Goal: Task Accomplishment & Management: Manage account settings

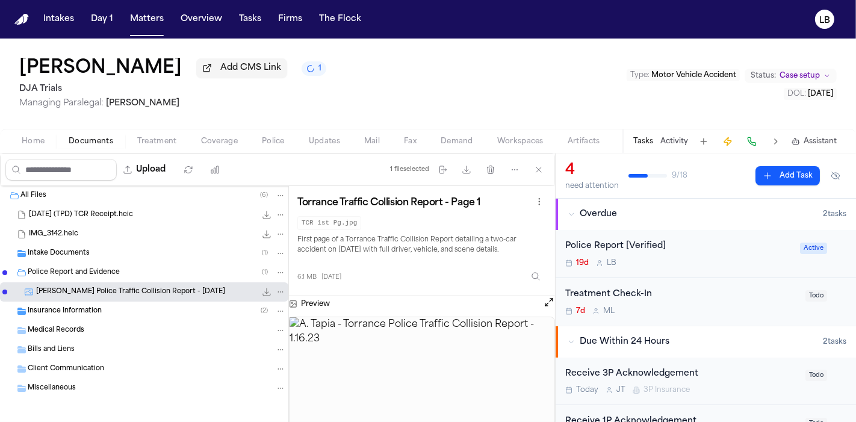
click at [442, 347] on img at bounding box center [421, 385] width 265 height 137
click at [469, 168] on icon "button" at bounding box center [467, 170] width 10 height 10
click at [265, 143] on span "Police" at bounding box center [273, 142] width 23 height 10
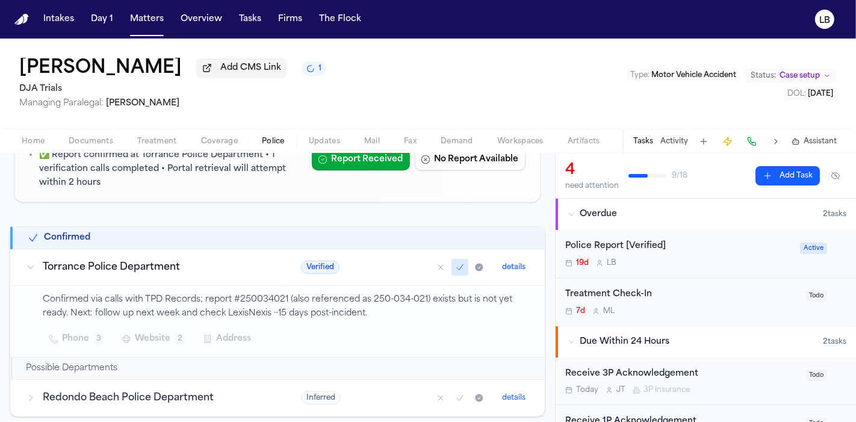
scroll to position [67, 0]
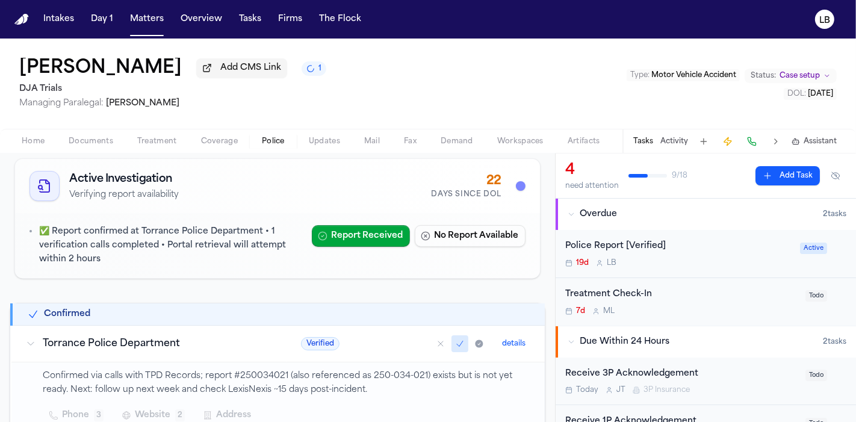
click at [374, 142] on span "Mail" at bounding box center [372, 142] width 16 height 10
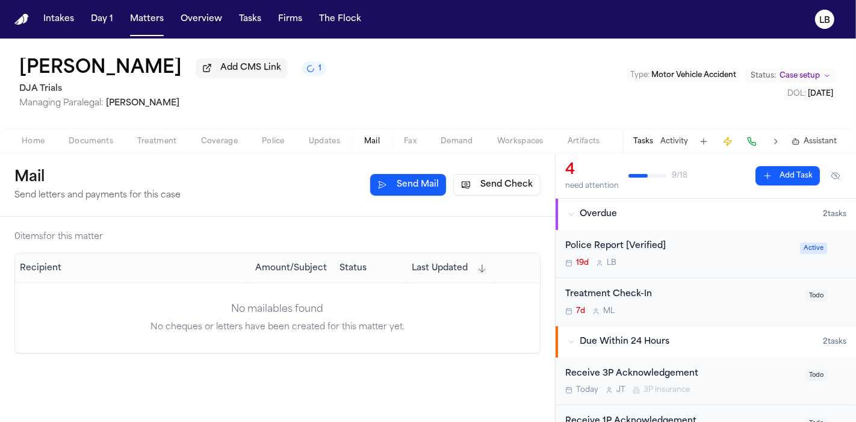
click at [488, 185] on button "Send Check" at bounding box center [496, 185] width 87 height 22
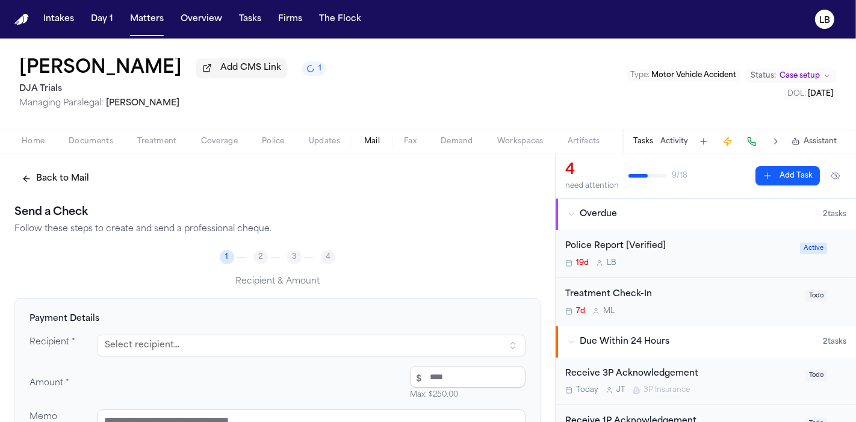
click at [129, 348] on button "Select recipient..." at bounding box center [311, 346] width 429 height 22
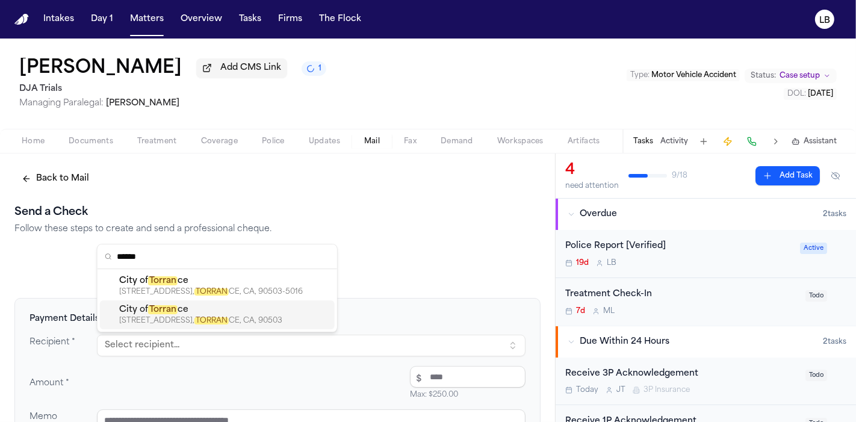
type input "******"
click at [229, 321] on mark "TORRAN" at bounding box center [211, 320] width 34 height 7
type textarea "**********"
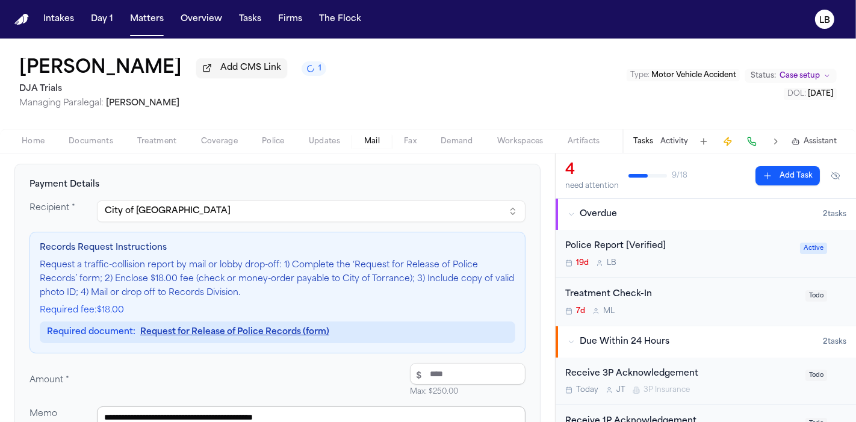
scroll to position [200, 0]
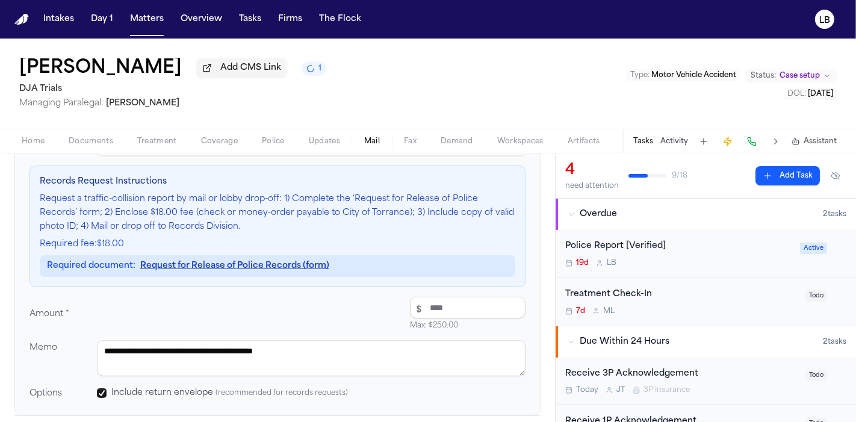
drag, startPoint x: 404, startPoint y: 305, endPoint x: 362, endPoint y: 303, distance: 42.2
click at [352, 304] on div "Amount * $ Max: $ 250.00" at bounding box center [277, 314] width 496 height 34
type input "*****"
click at [333, 325] on div "Amount * $ ***** Max: $ 250.00 $18.00" at bounding box center [277, 314] width 496 height 34
click at [330, 350] on textarea "**********" at bounding box center [311, 358] width 429 height 36
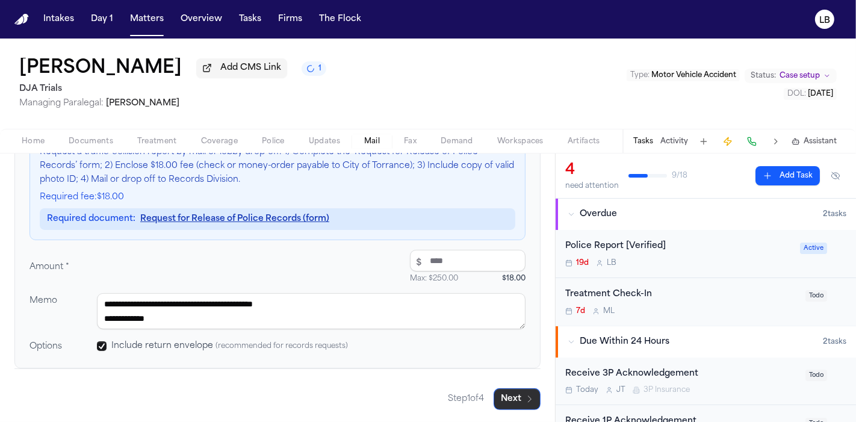
type textarea "**********"
click at [510, 397] on button "Next" at bounding box center [517, 399] width 47 height 22
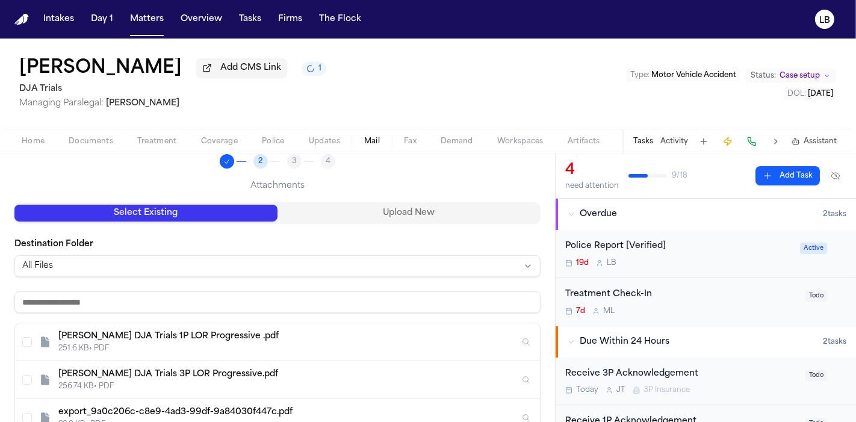
scroll to position [31, 0]
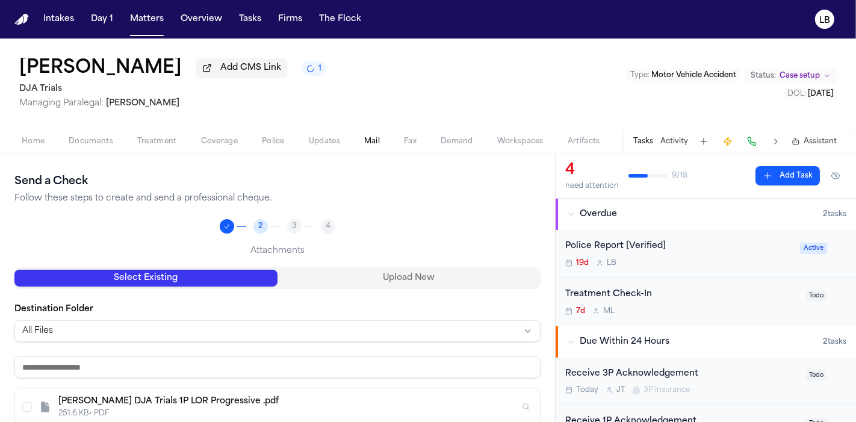
click at [373, 276] on button "Upload New" at bounding box center [408, 278] width 263 height 17
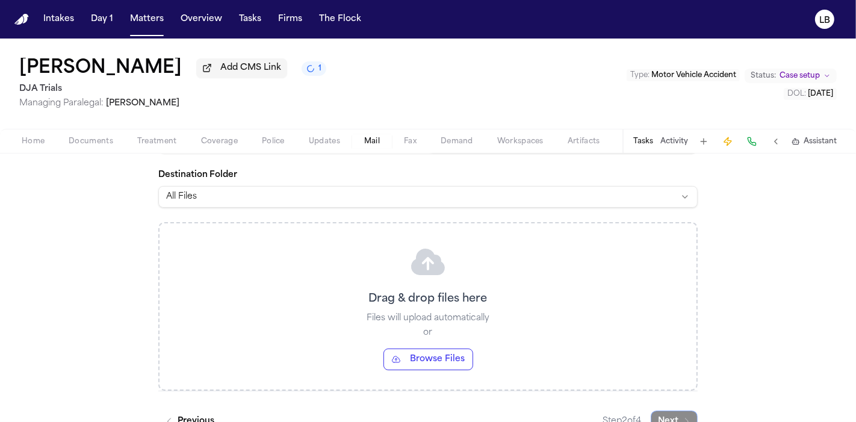
scroll to position [165, 0]
click at [144, 25] on button "Matters" at bounding box center [146, 19] width 43 height 22
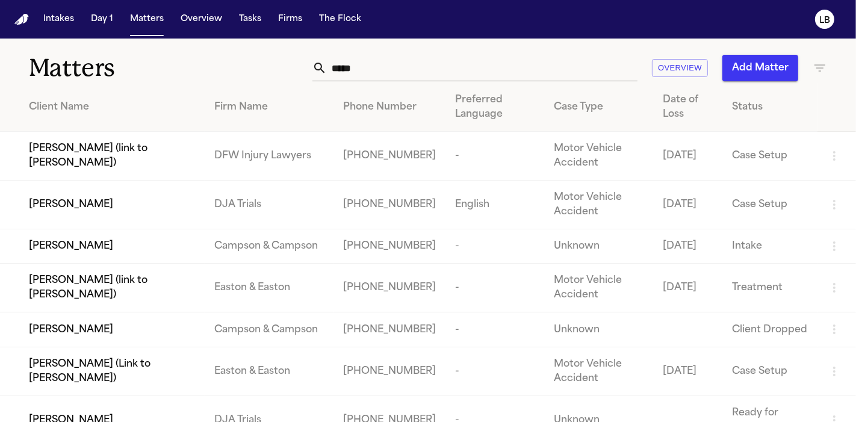
click at [430, 70] on input "*****" at bounding box center [482, 68] width 311 height 26
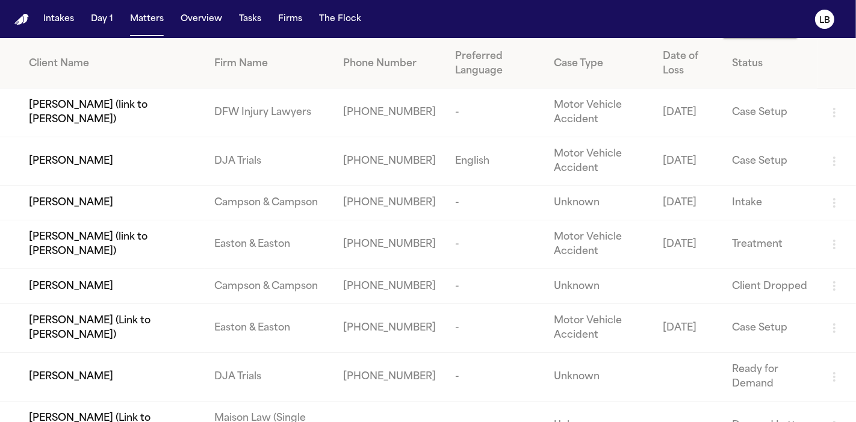
scroll to position [84, 0]
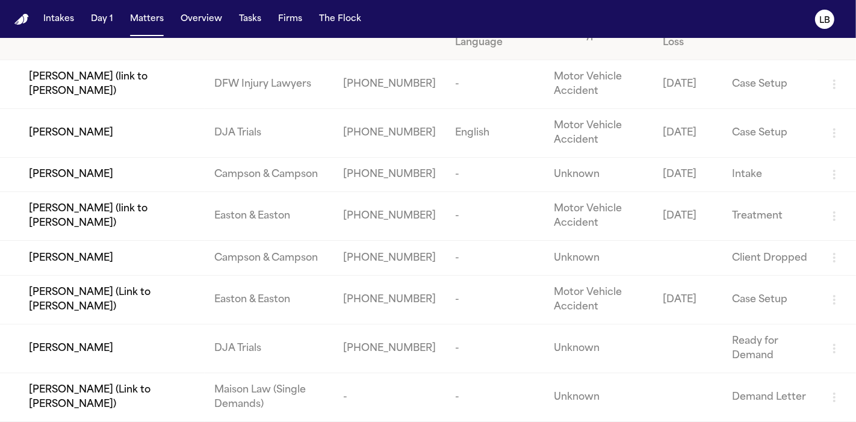
click at [98, 345] on div "[PERSON_NAME]" at bounding box center [112, 348] width 166 height 14
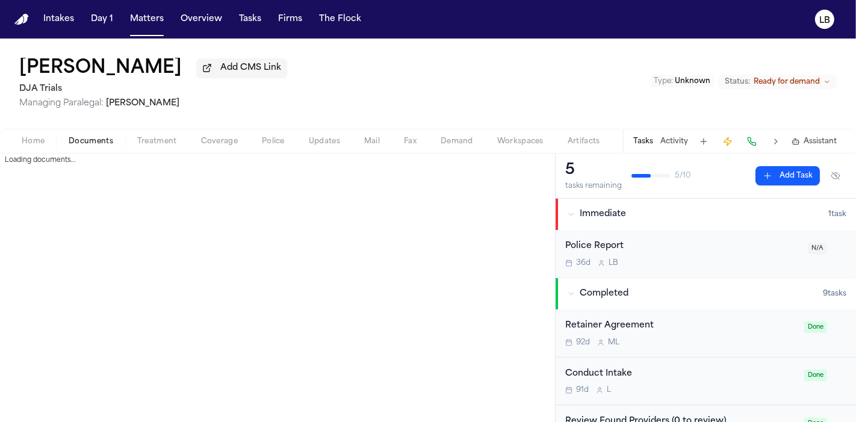
click at [85, 140] on span "Documents" at bounding box center [91, 142] width 45 height 10
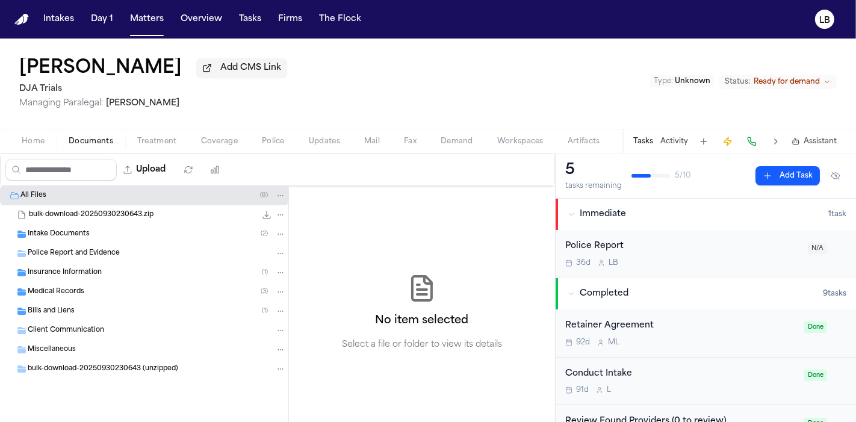
click at [75, 229] on span "Intake Documents" at bounding box center [59, 234] width 62 height 10
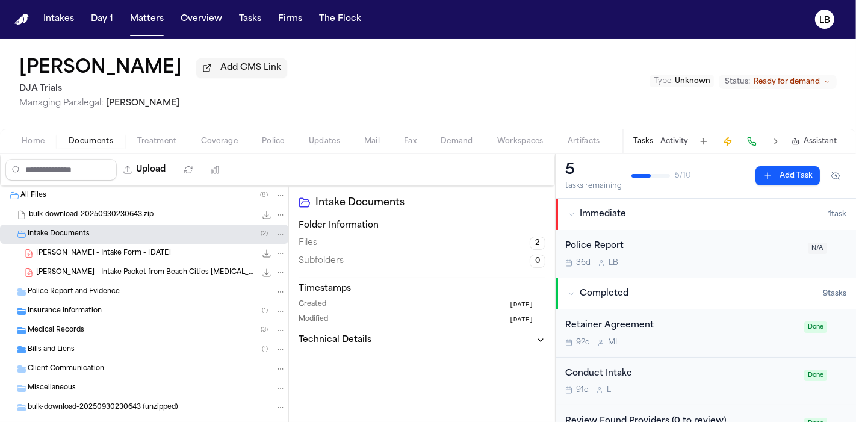
click at [139, 270] on span "[PERSON_NAME] - Intake Packet from Beach Cities [MEDICAL_DATA] - [DATE]" at bounding box center [146, 273] width 220 height 10
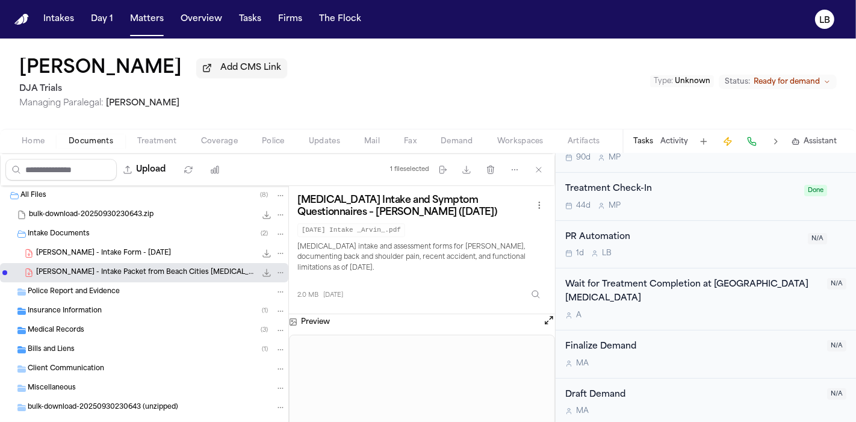
scroll to position [330, 0]
click at [126, 207] on div "bulk-download-20250930230643.zip 5.1 MB • ZIP" at bounding box center [144, 214] width 288 height 19
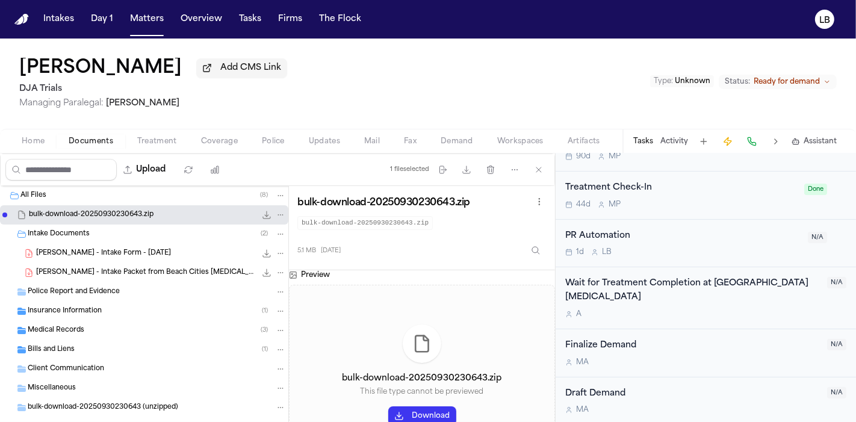
click at [406, 406] on button "Download" at bounding box center [422, 415] width 68 height 19
click at [114, 258] on div "[PERSON_NAME] - Intake Form - [DATE] 21.1 KB • PDF" at bounding box center [161, 253] width 250 height 12
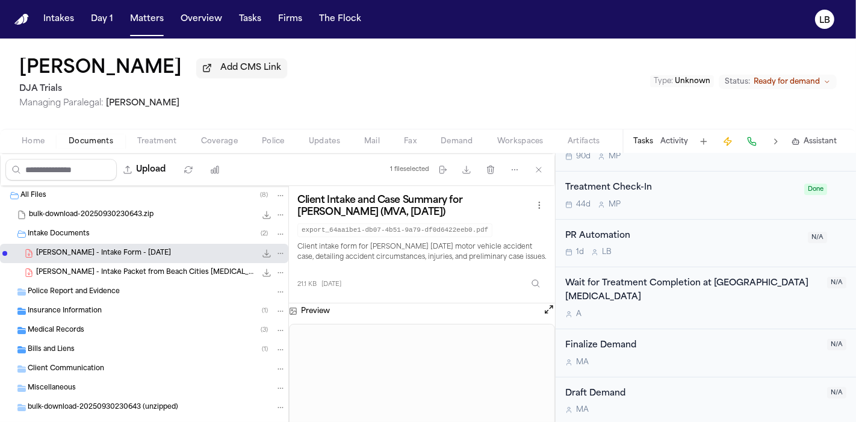
scroll to position [22, 0]
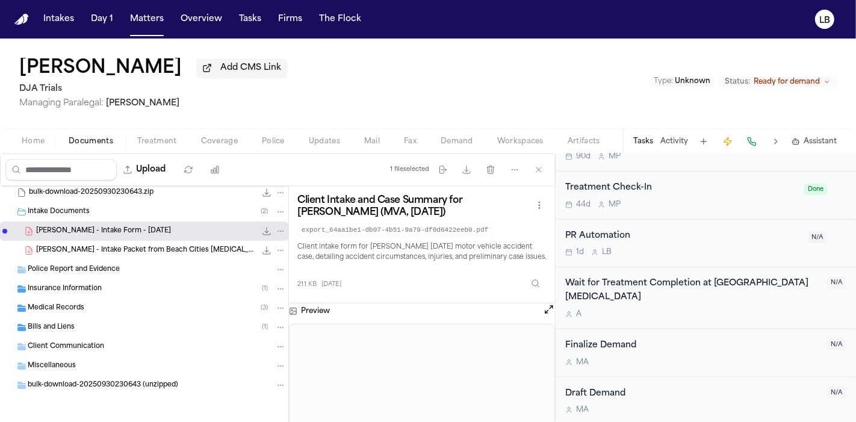
click at [120, 306] on div "Medical Records ( 3 )" at bounding box center [157, 308] width 258 height 11
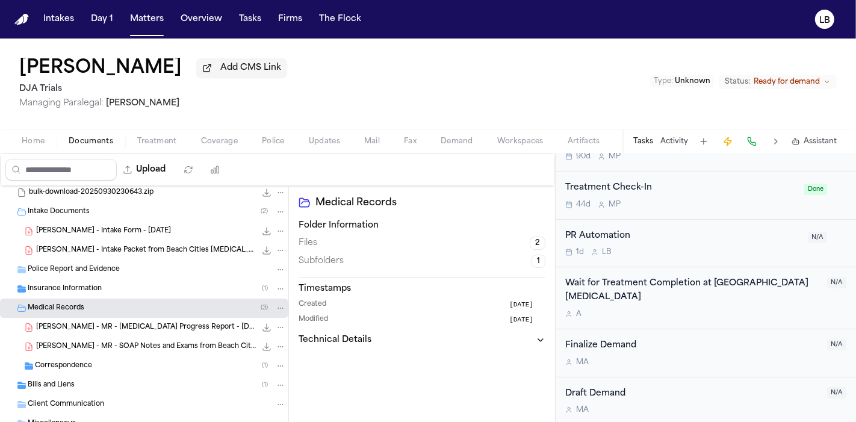
click at [119, 370] on div "Correspondence ( 1 )" at bounding box center [160, 366] width 251 height 11
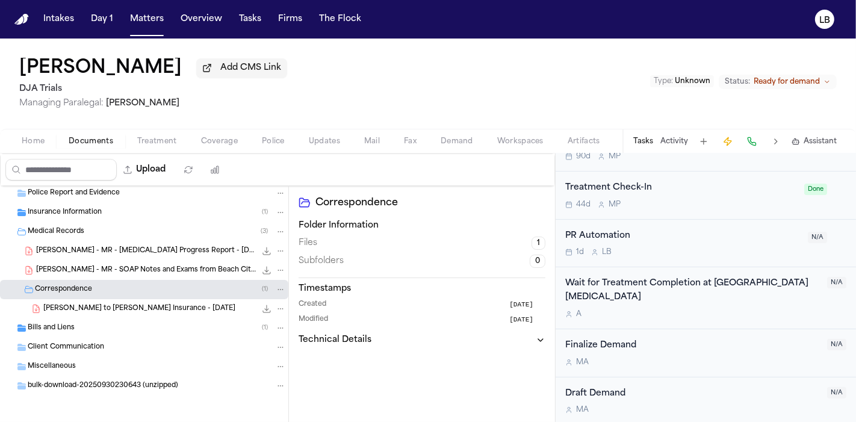
scroll to position [99, 0]
click at [94, 331] on div "Bills and Liens ( 1 )" at bounding box center [157, 327] width 258 height 11
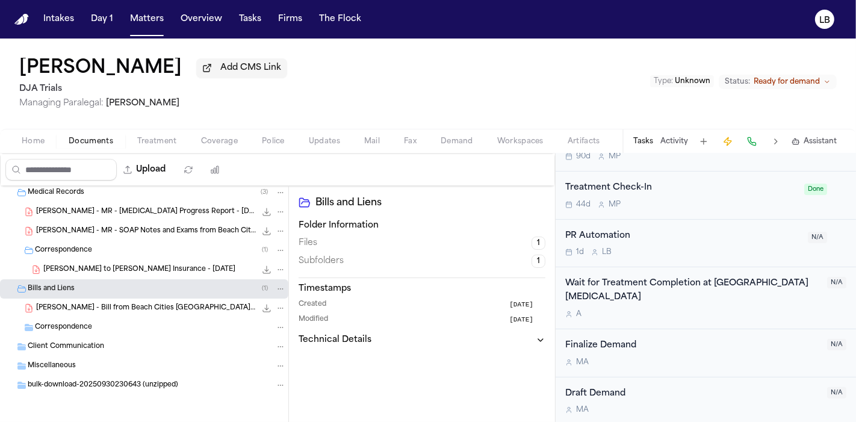
scroll to position [0, 0]
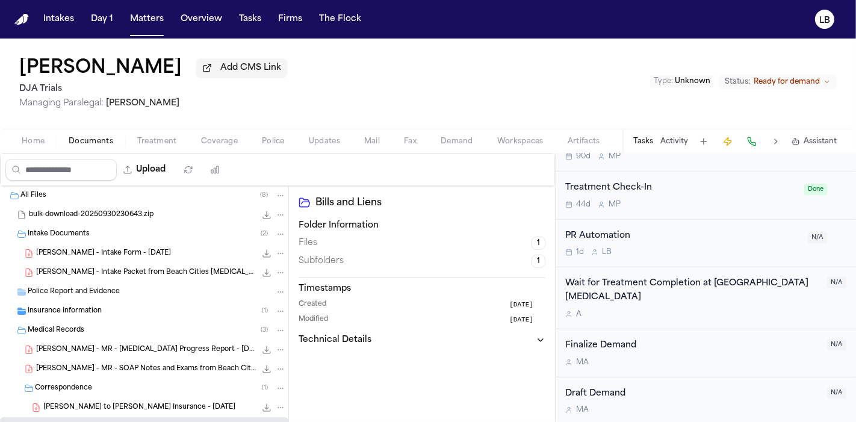
click at [129, 293] on div "Police Report and Evidence" at bounding box center [157, 291] width 258 height 11
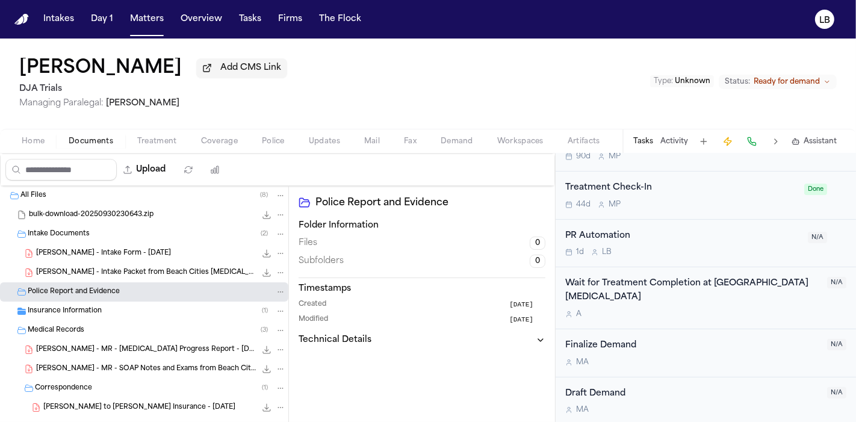
click at [129, 293] on div "Police Report and Evidence" at bounding box center [157, 291] width 258 height 11
click at [134, 276] on span "[PERSON_NAME] - Intake Packet from Beach Cities [MEDICAL_DATA] - [DATE]" at bounding box center [146, 273] width 220 height 10
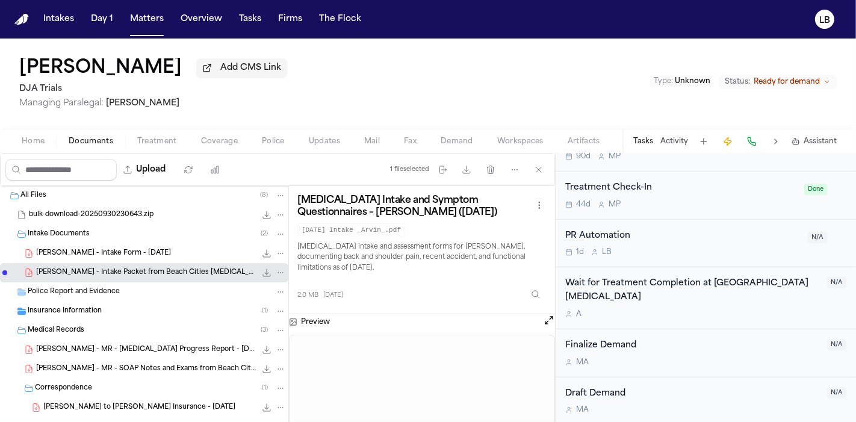
click at [161, 346] on span "[PERSON_NAME] - MR - [MEDICAL_DATA] Progress Report - [DATE]" at bounding box center [146, 350] width 220 height 10
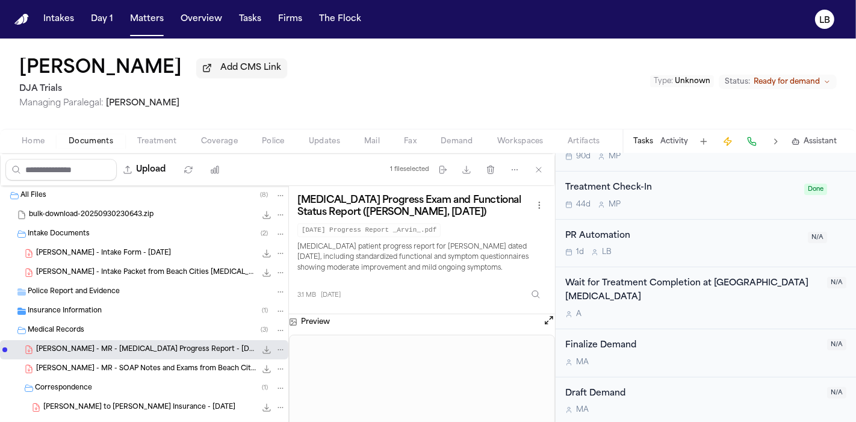
click at [166, 376] on div "[PERSON_NAME] - MR - SOAP Notes and Exams from Beach Cities [MEDICAL_DATA] - [D…" at bounding box center [144, 368] width 288 height 19
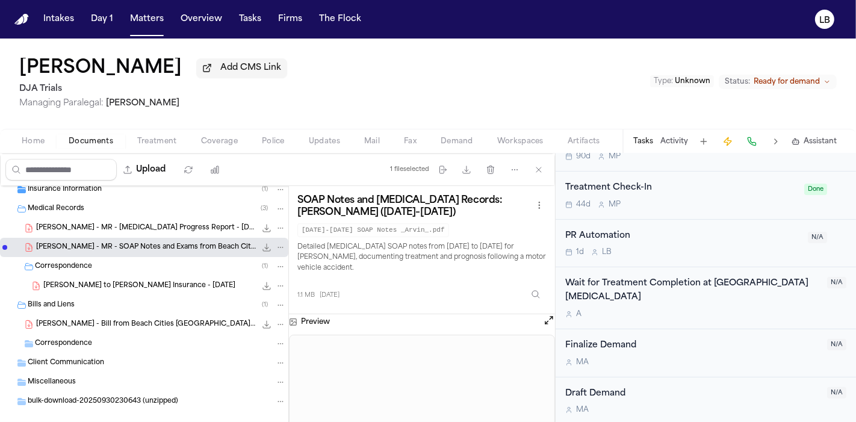
scroll to position [138, 0]
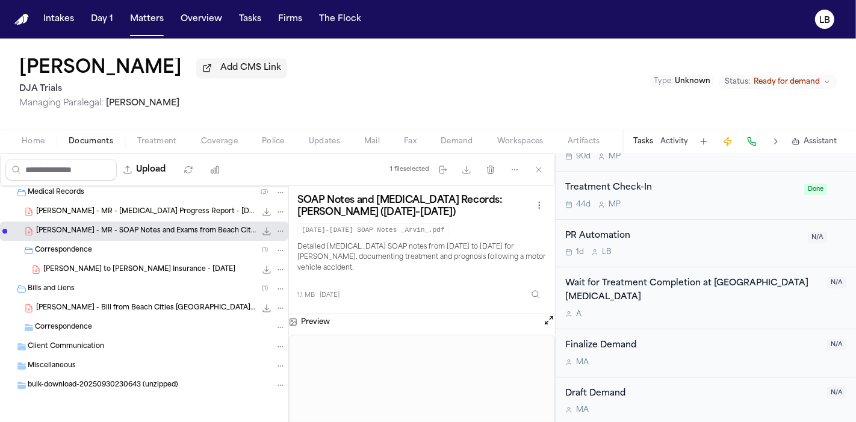
click at [114, 274] on div "[PERSON_NAME] to [PERSON_NAME] Insurance - [DATE] 206.7 KB • PDF" at bounding box center [164, 270] width 243 height 12
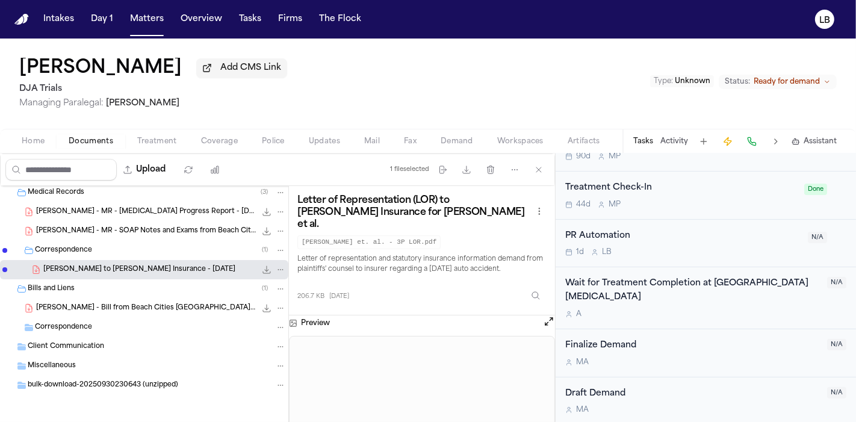
click at [146, 306] on span "[PERSON_NAME] - Bill from Beach Cities [GEOGRAPHIC_DATA] - [DATE] to [DATE]" at bounding box center [146, 308] width 220 height 10
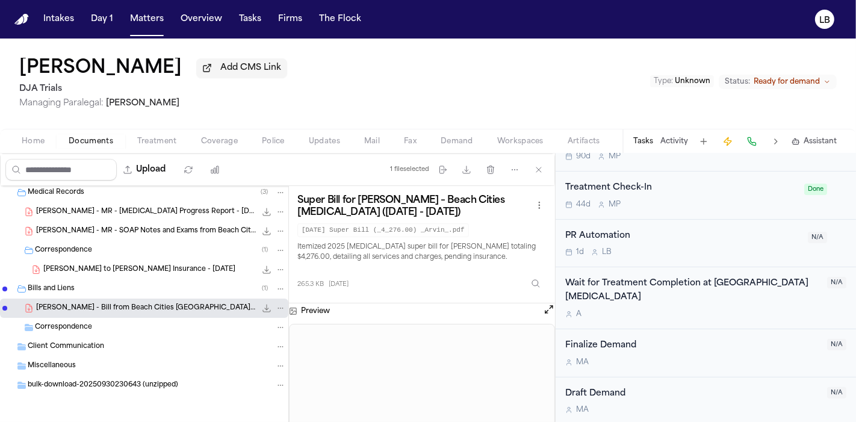
click at [151, 326] on div "Correspondence" at bounding box center [160, 327] width 251 height 11
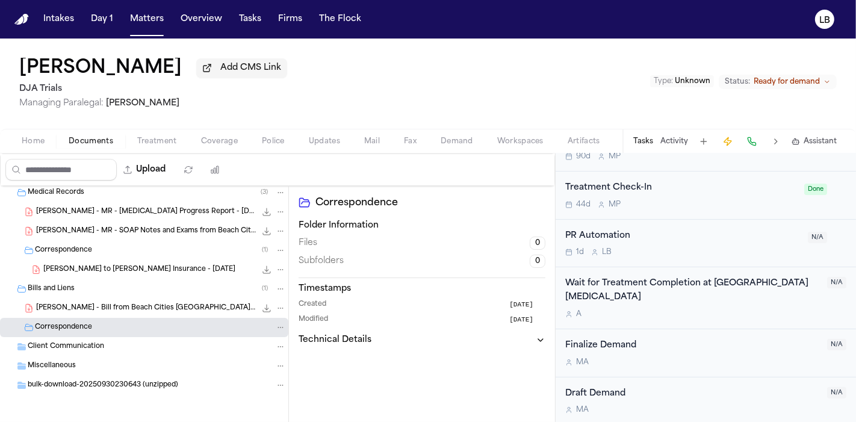
click at [153, 309] on span "[PERSON_NAME] - Bill from Beach Cities [GEOGRAPHIC_DATA] - [DATE] to [DATE]" at bounding box center [146, 308] width 220 height 10
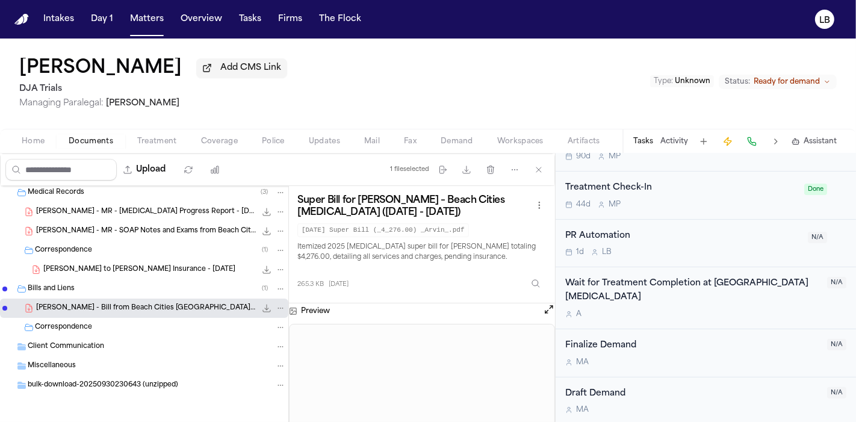
click at [147, 382] on span "bulk-download-20250930230643 (unzipped)" at bounding box center [103, 385] width 150 height 10
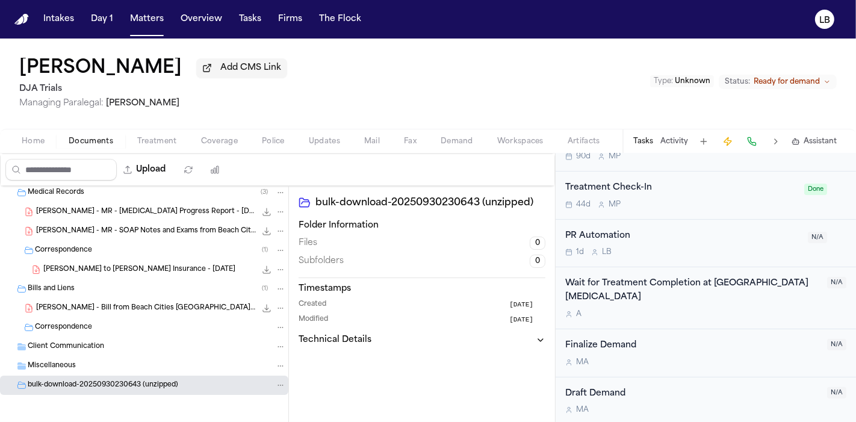
scroll to position [0, 0]
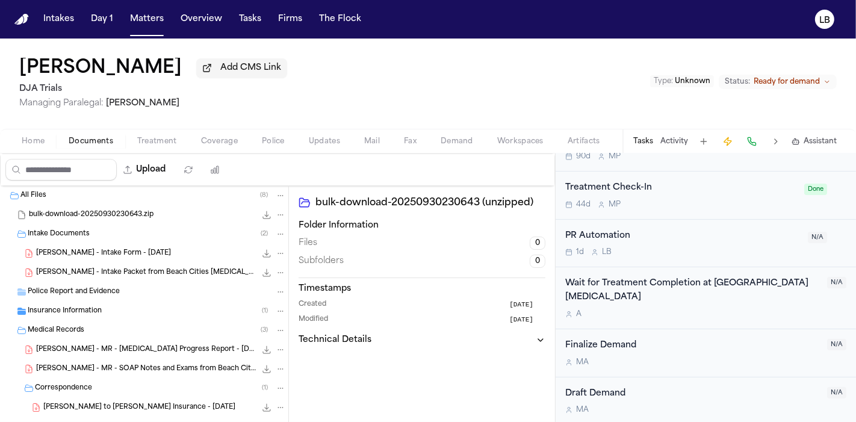
click at [156, 255] on div "[PERSON_NAME] - Intake Form - [DATE] 21.1 KB • PDF" at bounding box center [161, 253] width 250 height 12
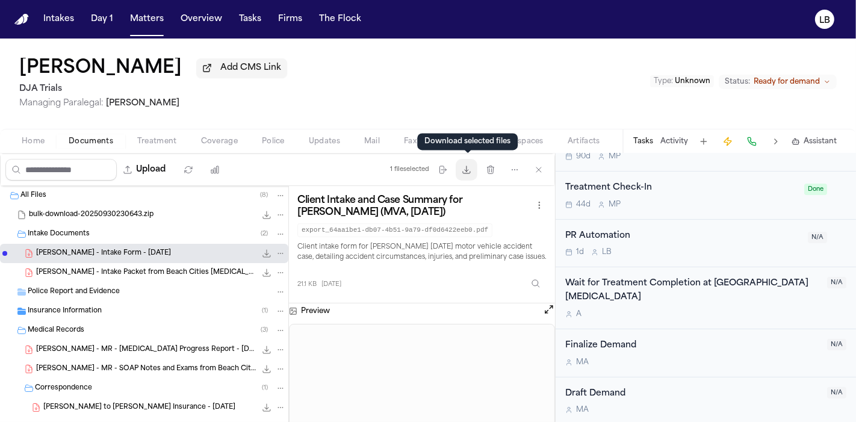
click at [471, 171] on icon "button" at bounding box center [467, 170] width 10 height 10
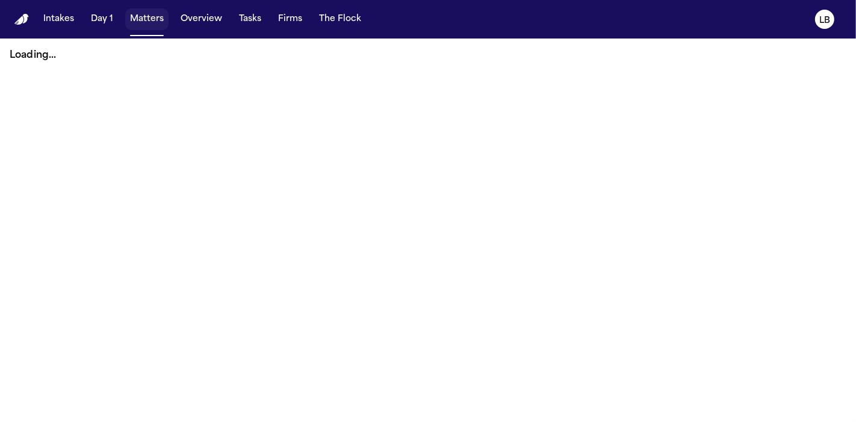
click at [132, 28] on button "Matters" at bounding box center [146, 19] width 43 height 22
click at [144, 13] on button "Matters" at bounding box center [146, 19] width 43 height 22
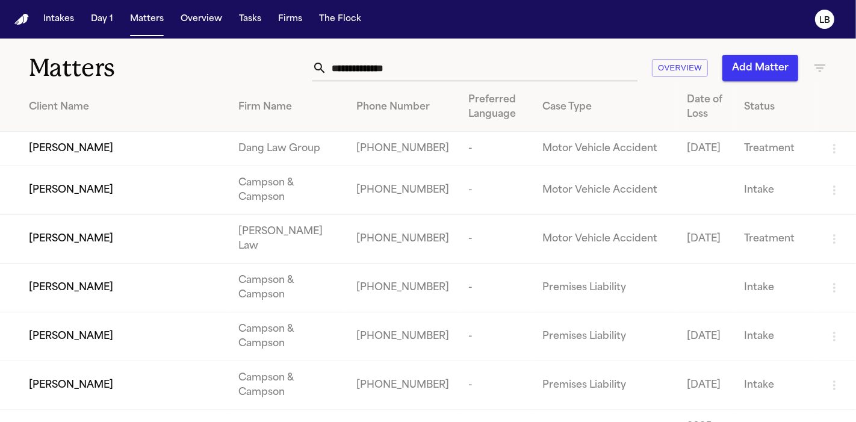
click at [353, 71] on input "text" at bounding box center [482, 68] width 311 height 26
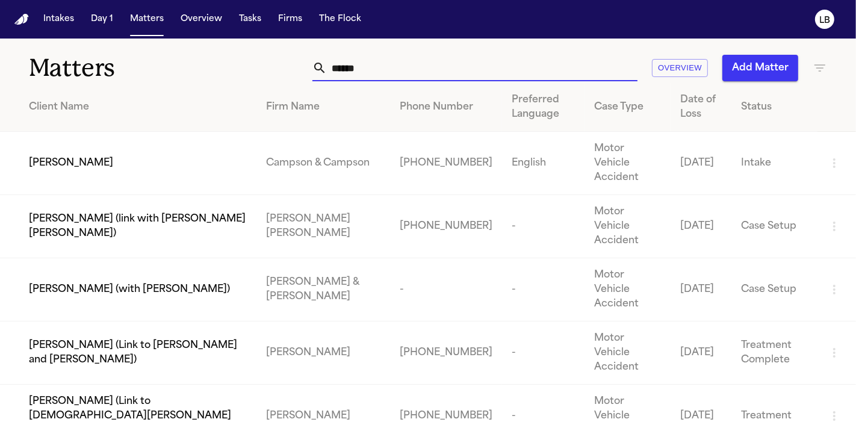
drag, startPoint x: 395, startPoint y: 57, endPoint x: 254, endPoint y: 62, distance: 140.9
click at [254, 61] on div "****** Overview Add Matter" at bounding box center [538, 68] width 578 height 26
paste input "*"
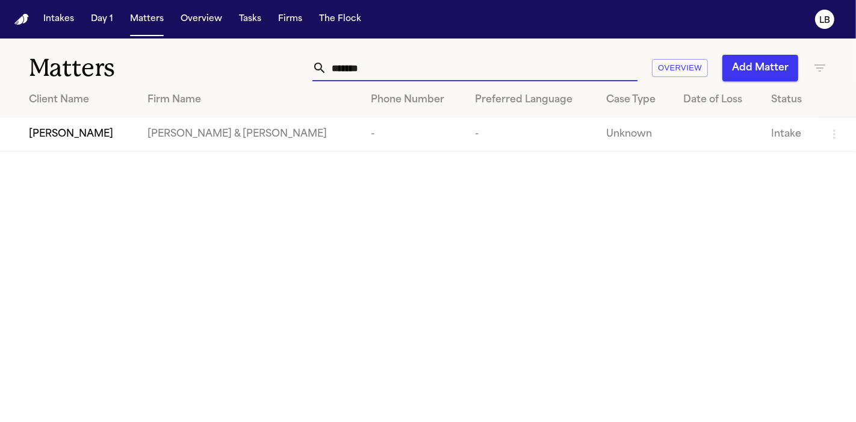
type input "*******"
click at [488, 131] on td "-" at bounding box center [530, 134] width 131 height 34
click at [54, 133] on span "Peyton Hamrick" at bounding box center [71, 134] width 84 height 14
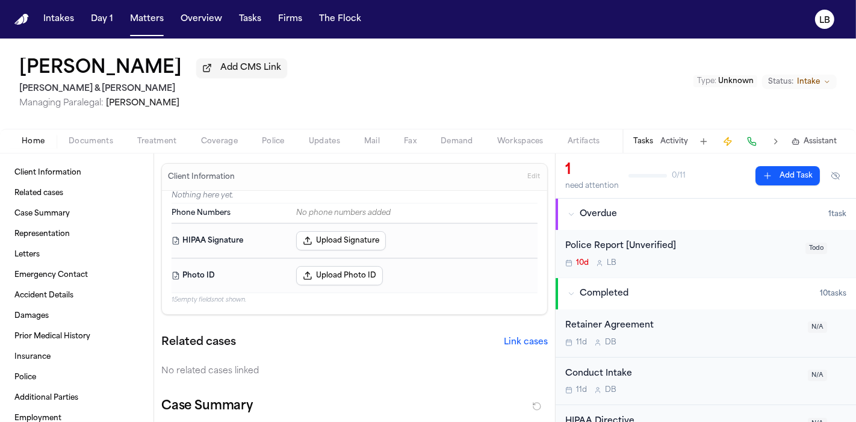
click at [748, 257] on div "Police Report [Unverified] 10d L B" at bounding box center [681, 254] width 233 height 28
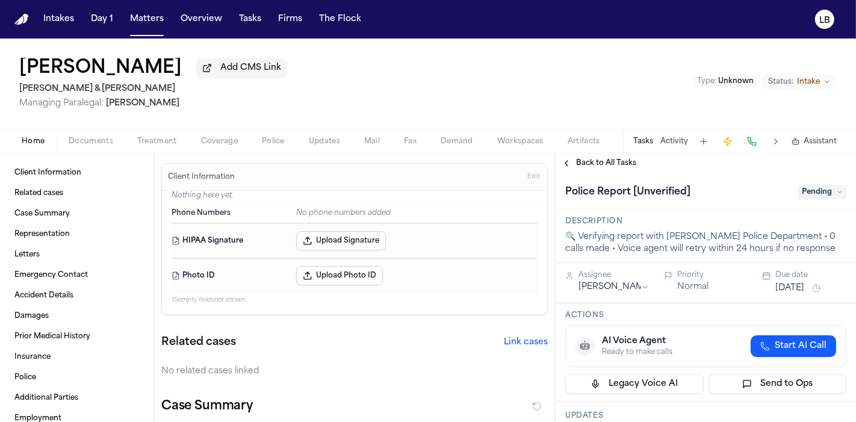
click at [800, 191] on span "Pending" at bounding box center [822, 192] width 48 height 14
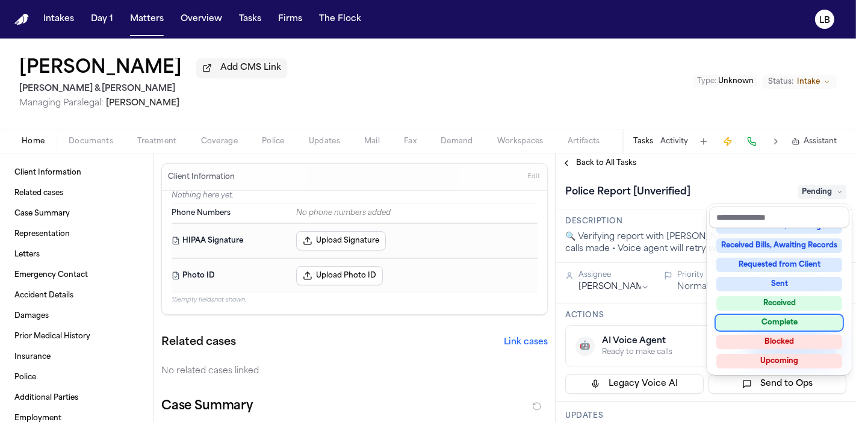
click at [779, 319] on div "Complete" at bounding box center [779, 322] width 126 height 14
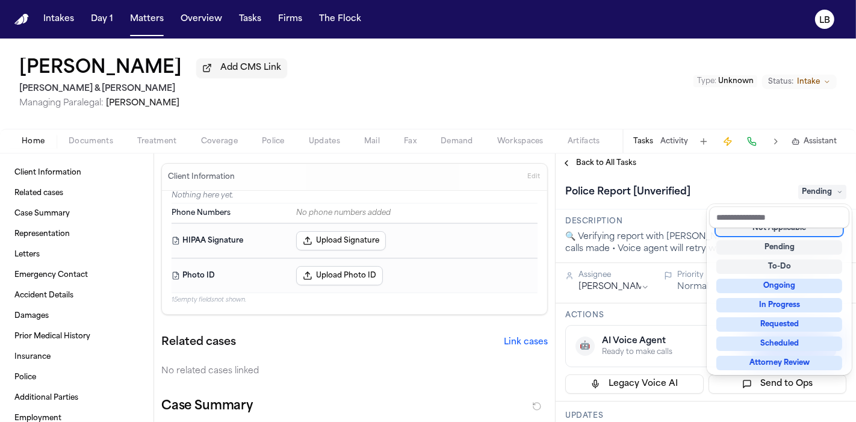
scroll to position [5, 0]
